Goal: Find specific page/section: Find specific page/section

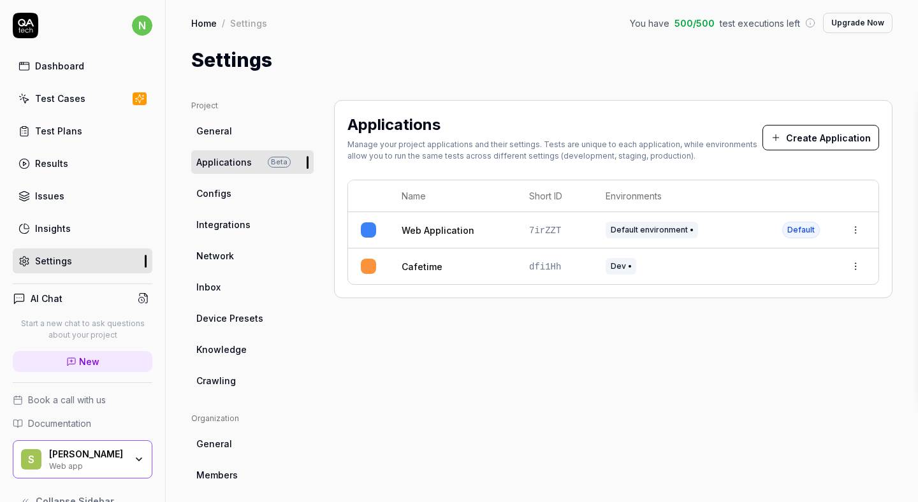
click at [412, 261] on link "Cafetime" at bounding box center [422, 266] width 41 height 13
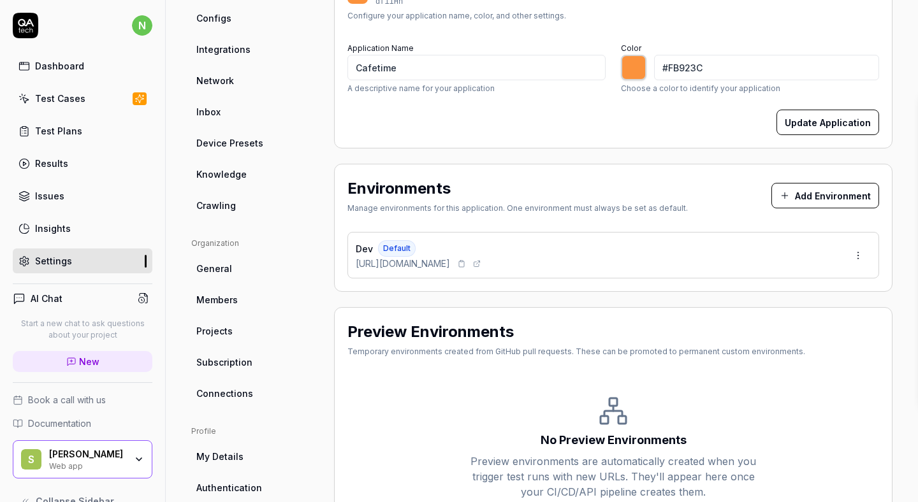
scroll to position [184, 0]
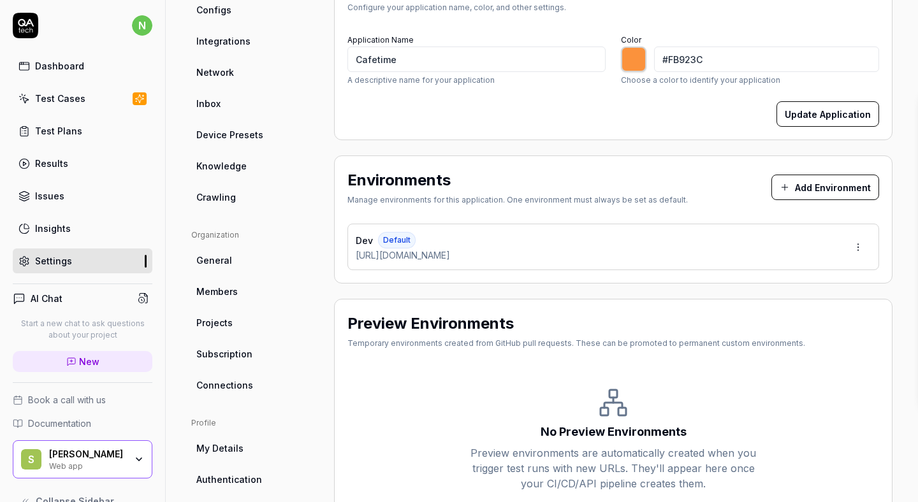
click at [222, 205] on link "Crawling" at bounding box center [252, 197] width 122 height 24
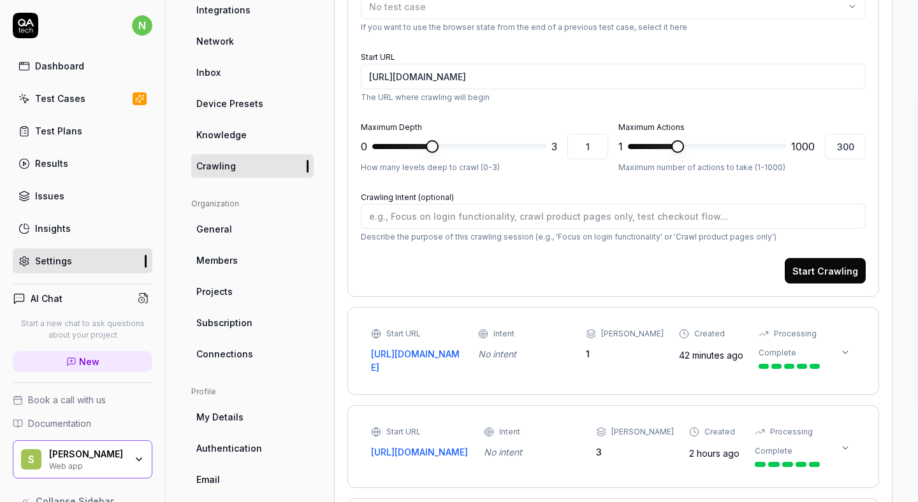
scroll to position [286, 0]
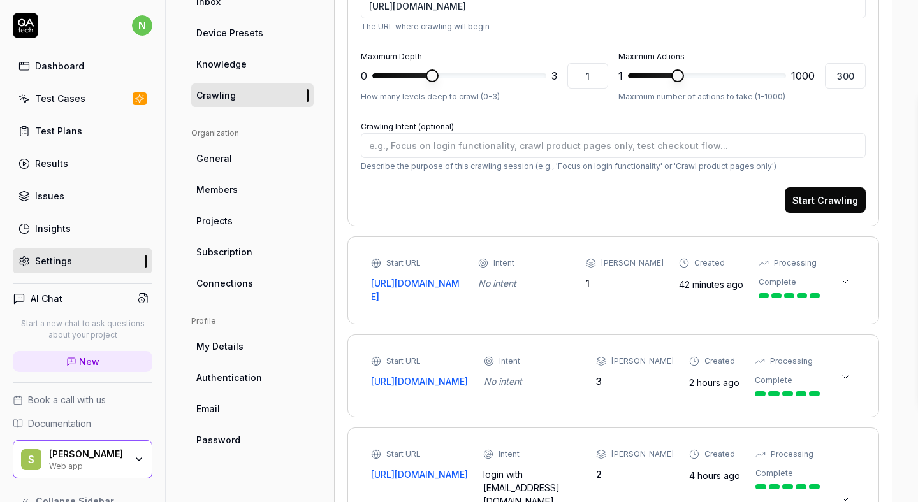
click at [646, 294] on div "Start URL [URL][DOMAIN_NAME] Intent No intent Max Depth 1 Created 42 minutes ag…" at bounding box center [595, 280] width 449 height 46
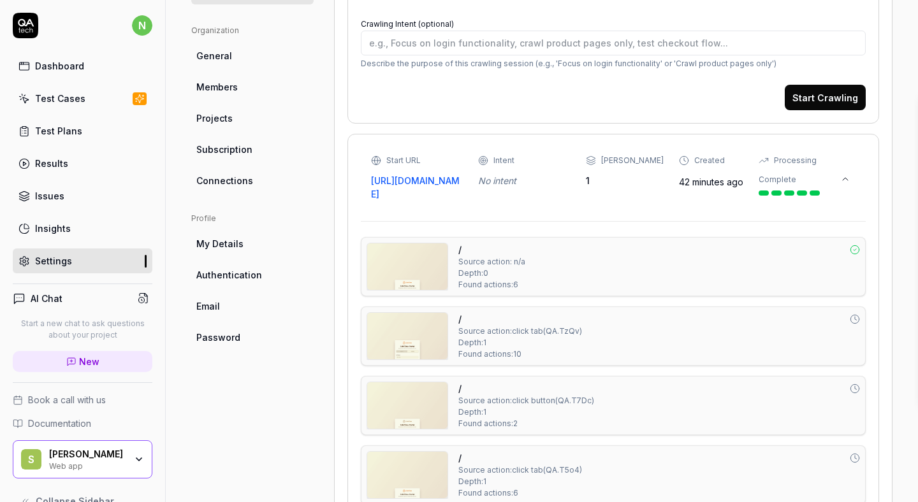
scroll to position [603, 0]
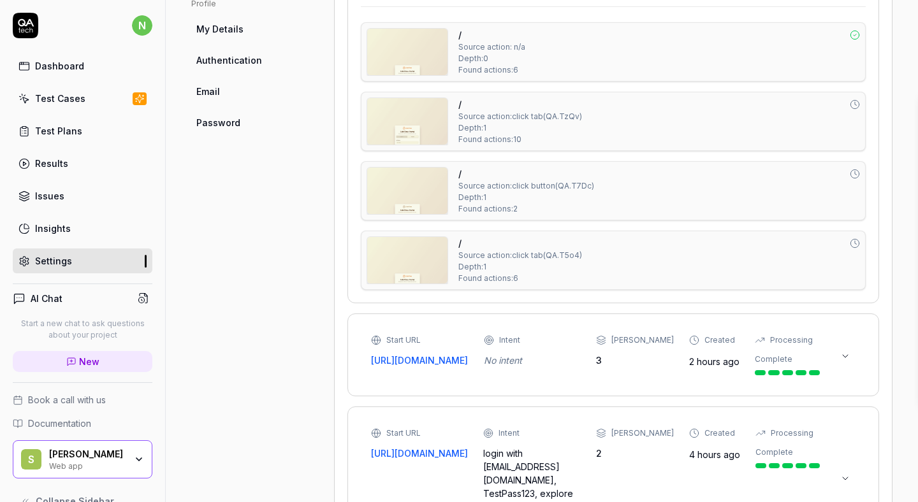
click at [402, 263] on img at bounding box center [407, 260] width 80 height 47
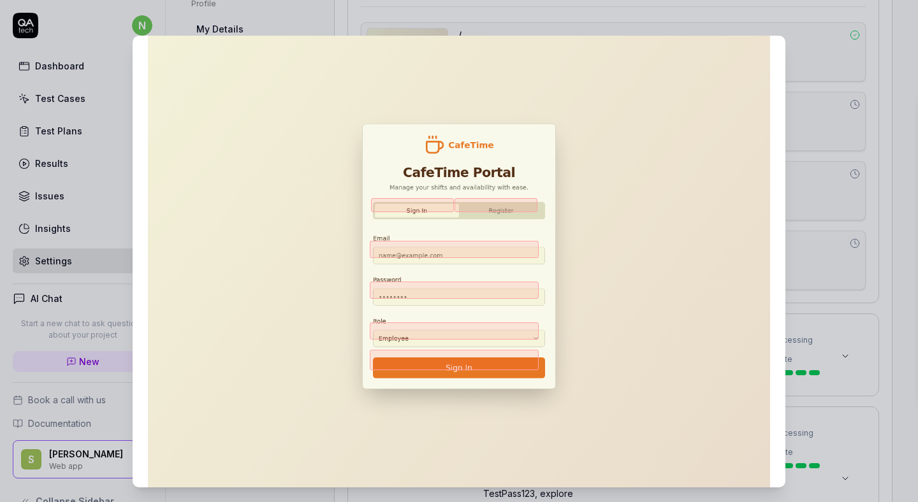
scroll to position [0, 0]
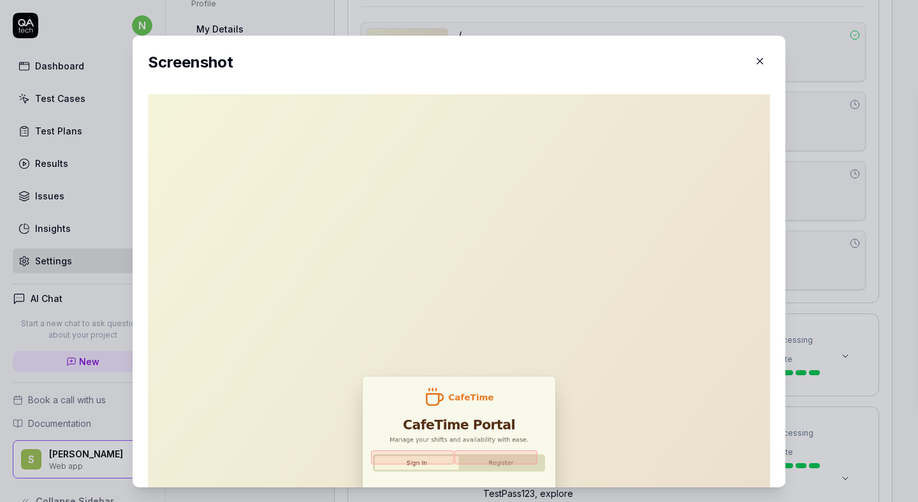
click at [754, 65] on icon "button" at bounding box center [759, 60] width 11 height 11
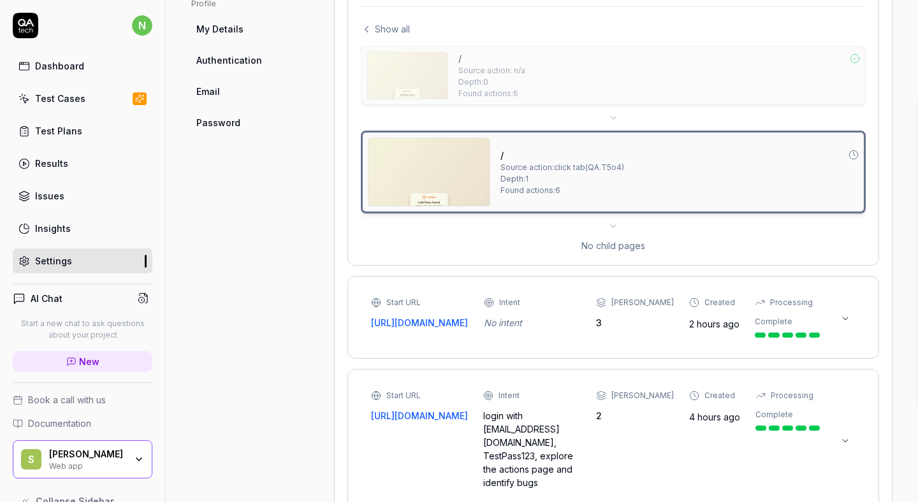
click at [15, 192] on link "Issues" at bounding box center [83, 196] width 140 height 25
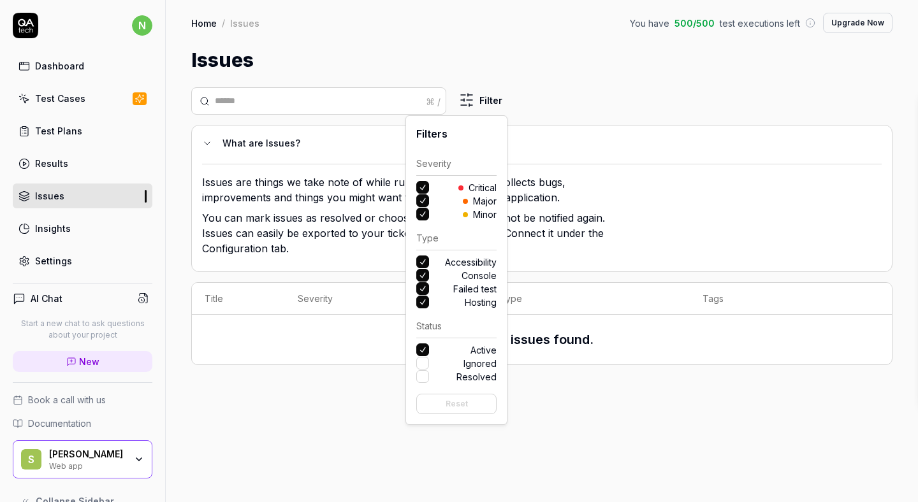
click at [484, 89] on html "n Dashboard Test Cases Test Plans Results Issues Insights Settings AI Chat Star…" at bounding box center [459, 251] width 918 height 502
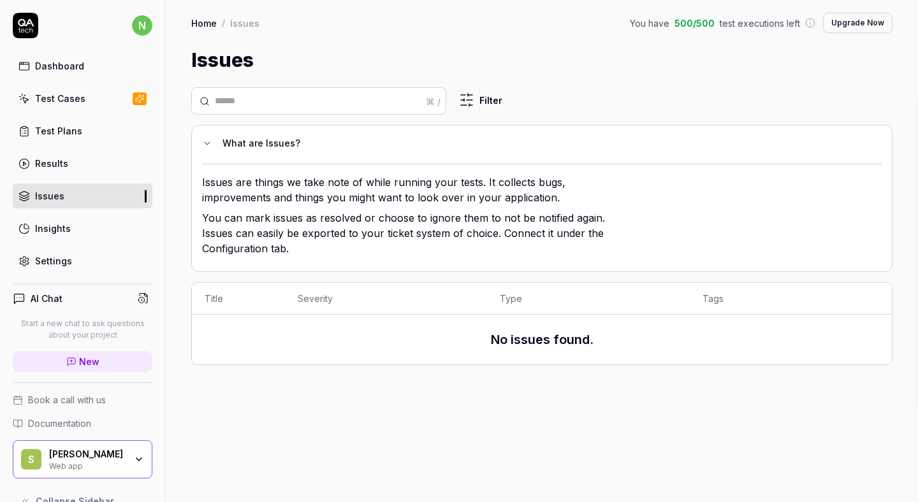
click at [484, 89] on html "n Dashboard Test Cases Test Plans Results Issues Insights Settings AI Chat Star…" at bounding box center [459, 251] width 918 height 502
click at [593, 79] on div "⌘ / Filter What are Issues? Issues are things we take note of while running you…" at bounding box center [542, 289] width 752 height 428
